Goal: Communication & Community: Ask a question

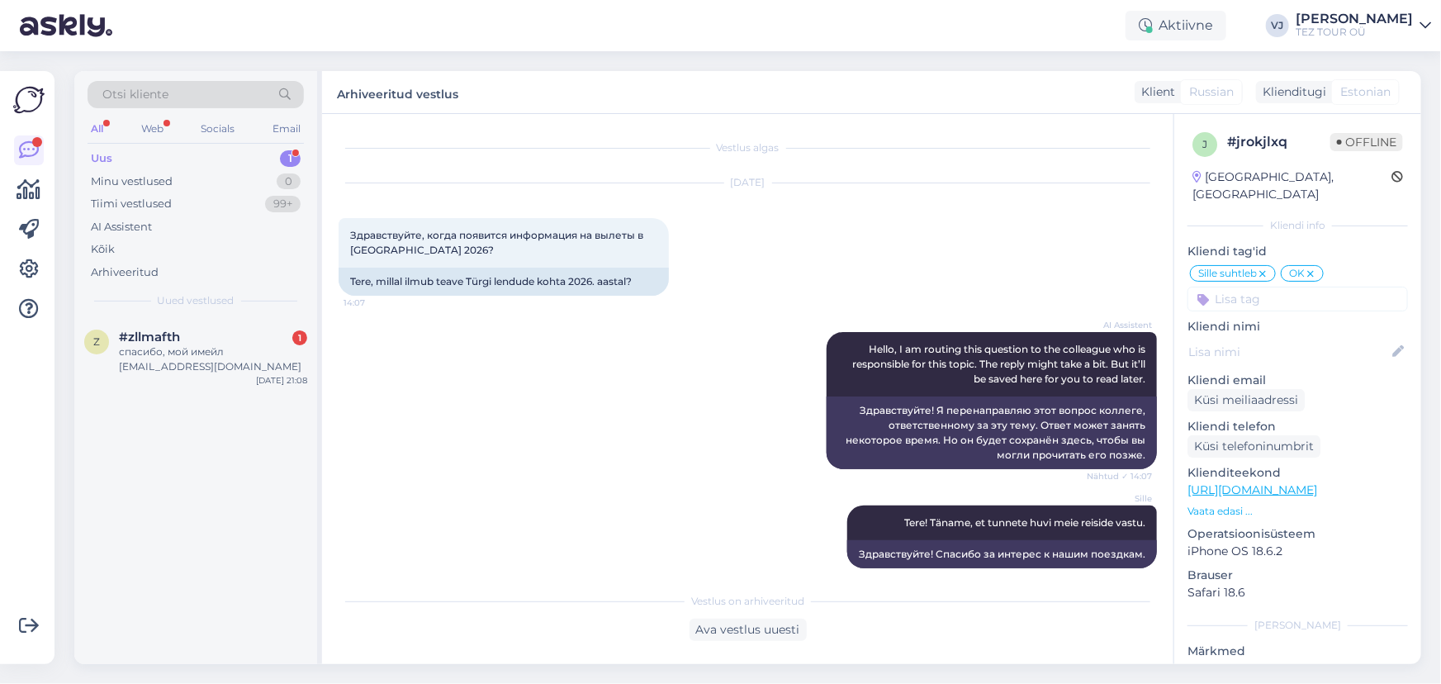
drag, startPoint x: 0, startPoint y: 0, endPoint x: 485, endPoint y: 362, distance: 605.2
click at [485, 586] on div "[PERSON_NAME] 2026 kevad/suve reiside müügi planeerime avad septembri lõpus / o…" at bounding box center [748, 658] width 818 height 144
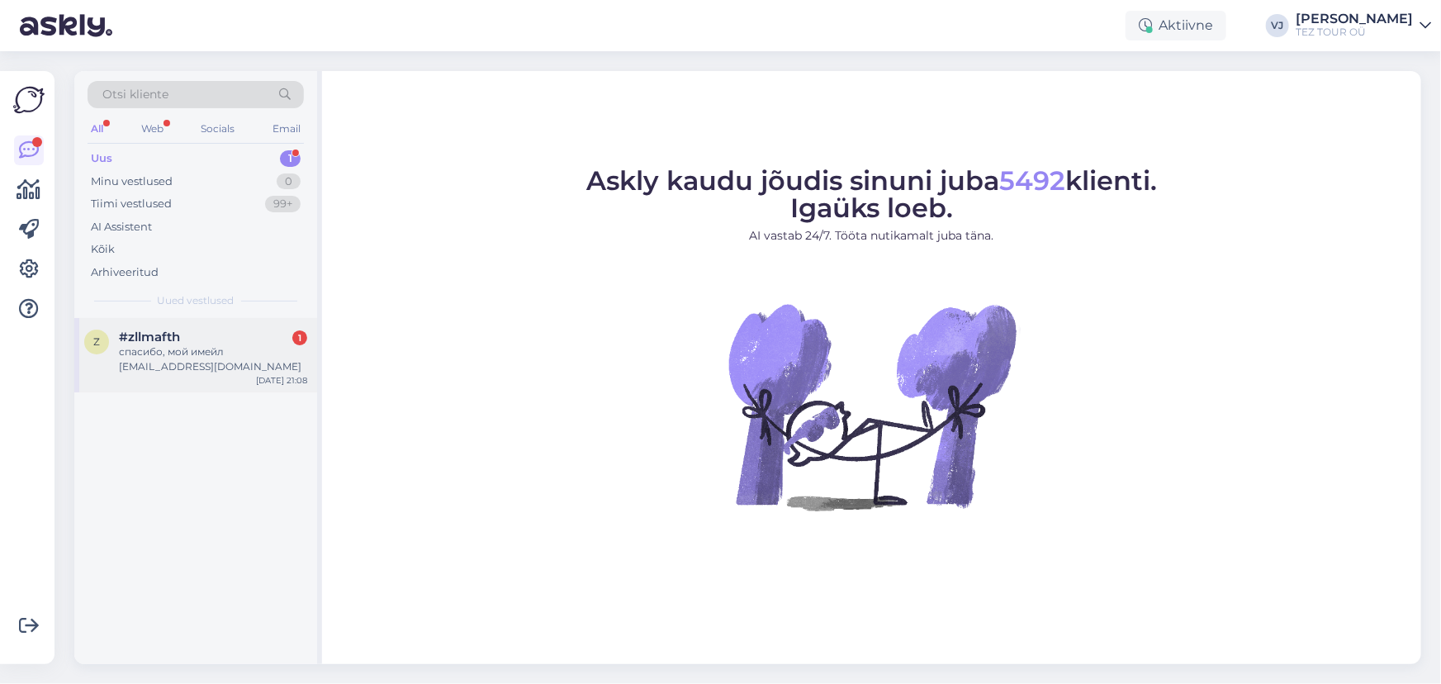
click at [251, 360] on div "спасибо, мой имейл [EMAIL_ADDRESS][DOMAIN_NAME]" at bounding box center [213, 359] width 188 height 30
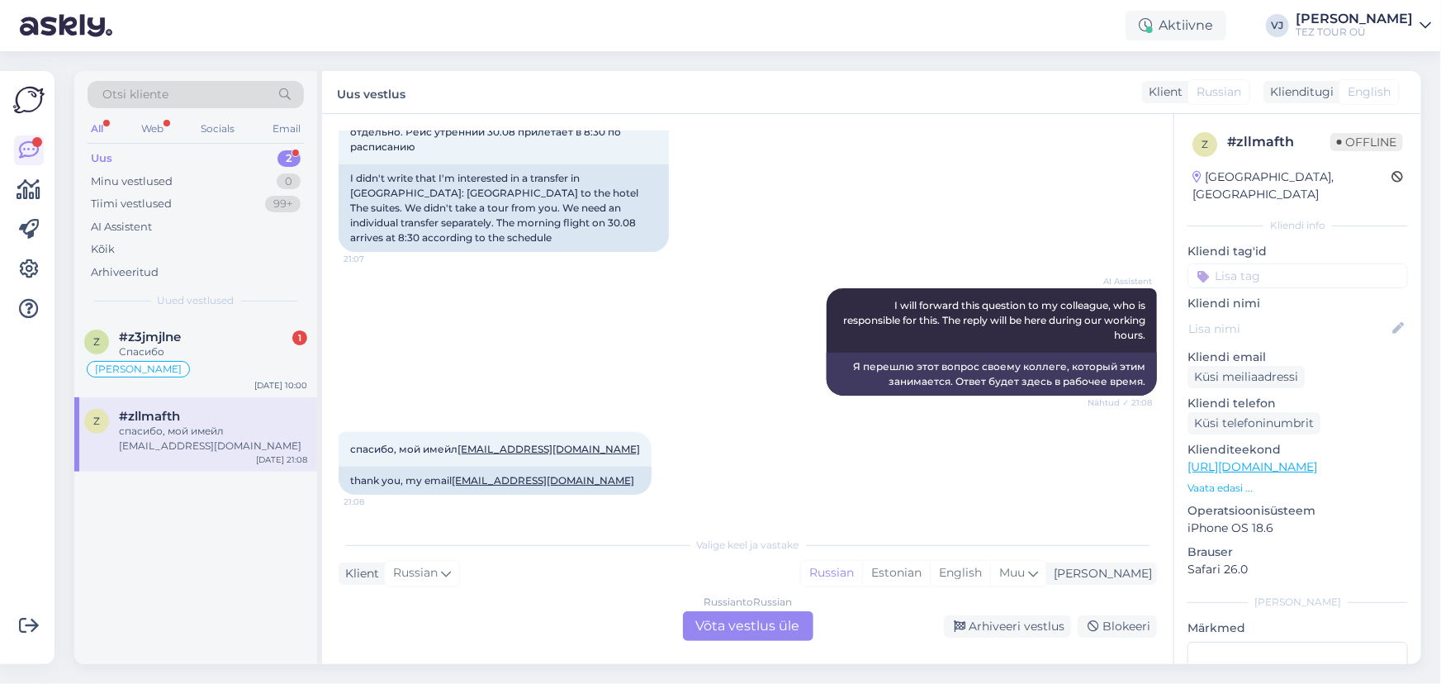
scroll to position [806, 0]
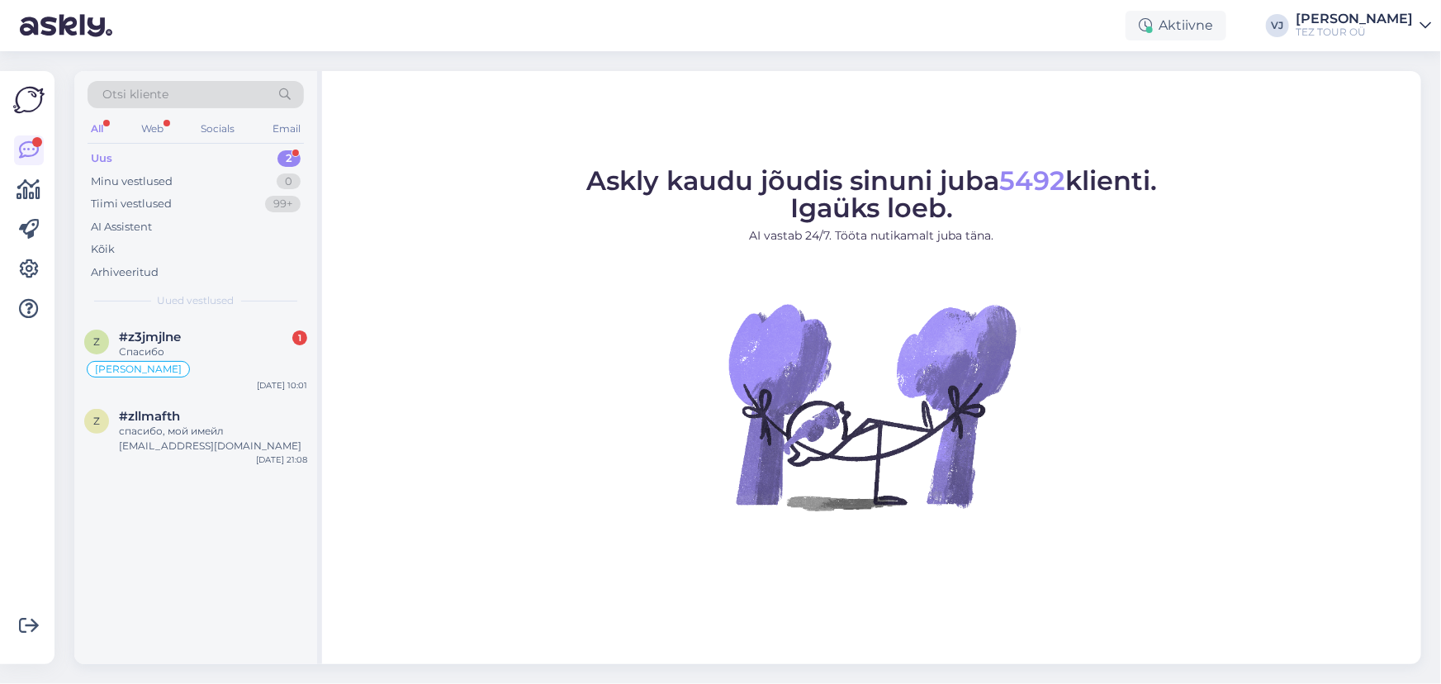
click at [221, 153] on div "Uus 2" at bounding box center [196, 158] width 216 height 23
click at [205, 173] on div "Minu vestlused 0" at bounding box center [196, 181] width 216 height 23
